Goal: Find specific page/section: Find specific page/section

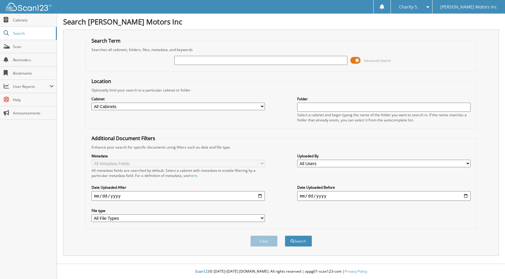
click at [358, 62] on span at bounding box center [355, 60] width 10 height 9
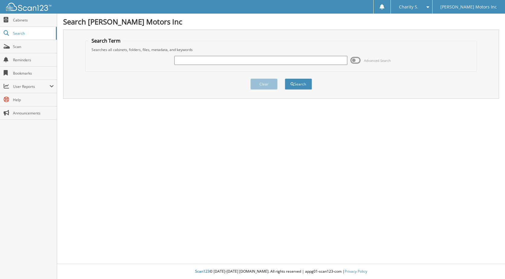
click at [263, 60] on input "text" at bounding box center [260, 60] width 173 height 9
type input "552443"
click at [285, 78] on button "Search" at bounding box center [298, 83] width 27 height 11
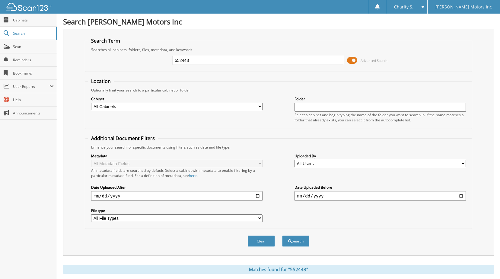
click at [354, 60] on span at bounding box center [352, 60] width 10 height 9
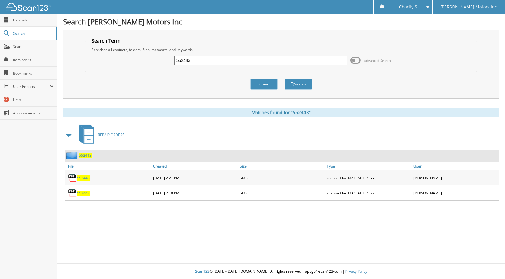
click at [84, 178] on span "552443" at bounding box center [83, 177] width 13 height 5
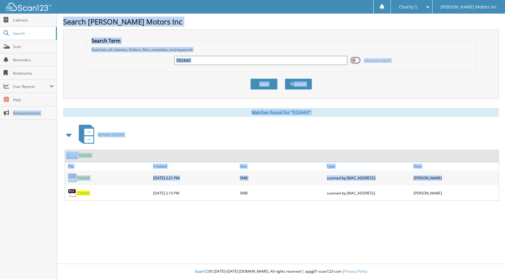
click at [0, 209] on html "Charity S. Settings Logout Herb Easley Motors Inc Close Cabinets Search Scan" at bounding box center [252, 139] width 505 height 279
click at [447, 62] on div "552443 Advanced Search" at bounding box center [280, 60] width 385 height 16
click at [15, 187] on div "Close Cabinets Search Scan Reminders Bookmarks User Reports" at bounding box center [28, 146] width 57 height 265
